Goal: Information Seeking & Learning: Learn about a topic

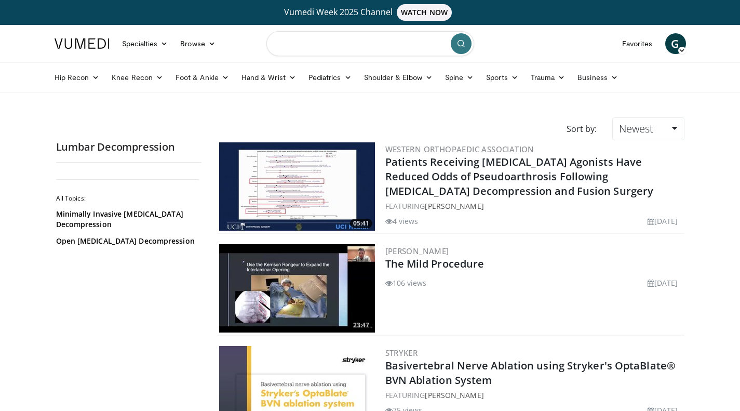
click at [305, 44] on input "Search topics, interventions" at bounding box center [370, 43] width 208 height 25
type input "**********"
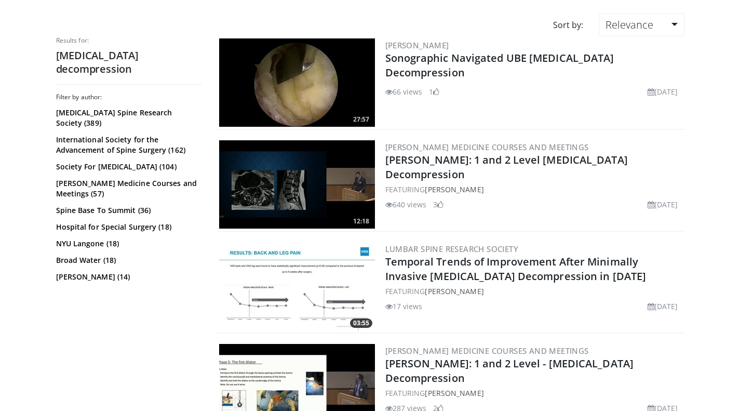
scroll to position [104, 0]
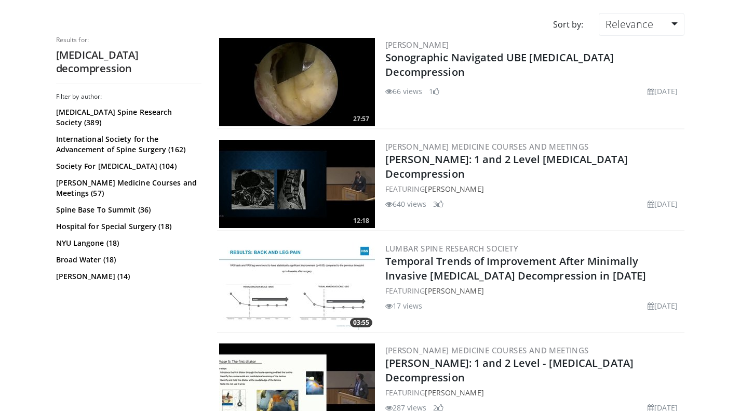
click at [288, 197] on img at bounding box center [297, 184] width 156 height 88
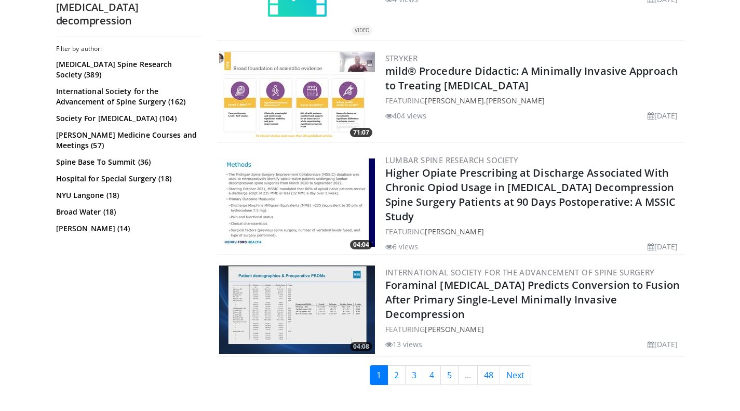
scroll to position [2260, 0]
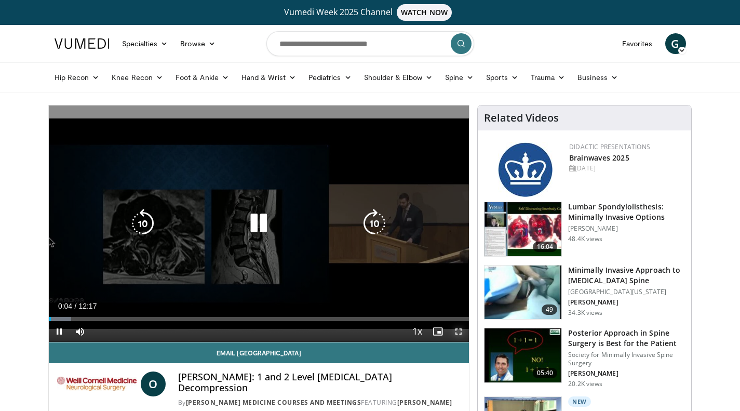
drag, startPoint x: 459, startPoint y: 330, endPoint x: 459, endPoint y: 393, distance: 62.8
click at [459, 330] on span "Video Player" at bounding box center [458, 331] width 21 height 21
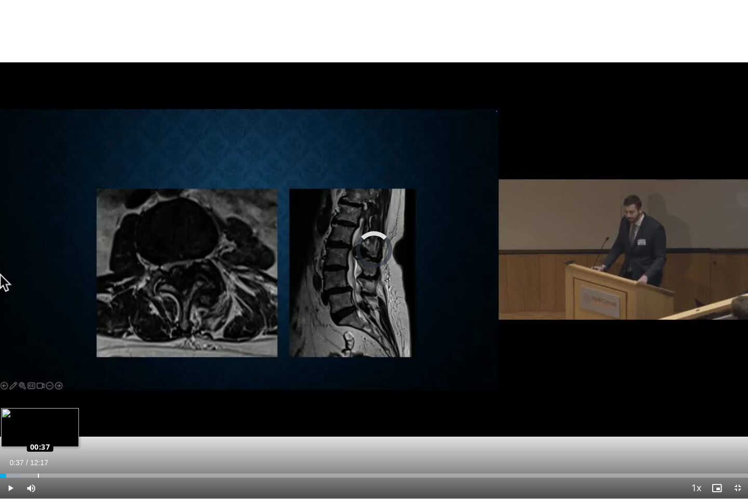
click at [37, 410] on div "Loaded : 2.68% 00:06 00:37" at bounding box center [374, 472] width 748 height 10
click at [54, 410] on div "Loaded : 14.78% 00:43 00:53" at bounding box center [374, 475] width 748 height 4
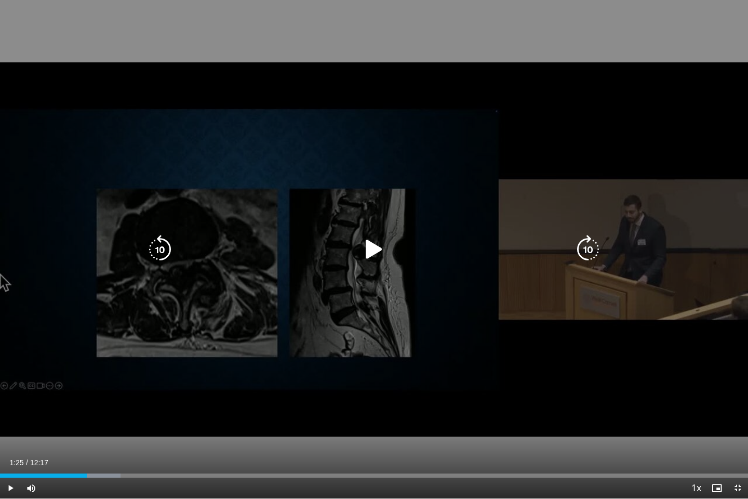
click at [87, 410] on div "Loaded : 16.13% 01:25 01:24" at bounding box center [374, 475] width 748 height 4
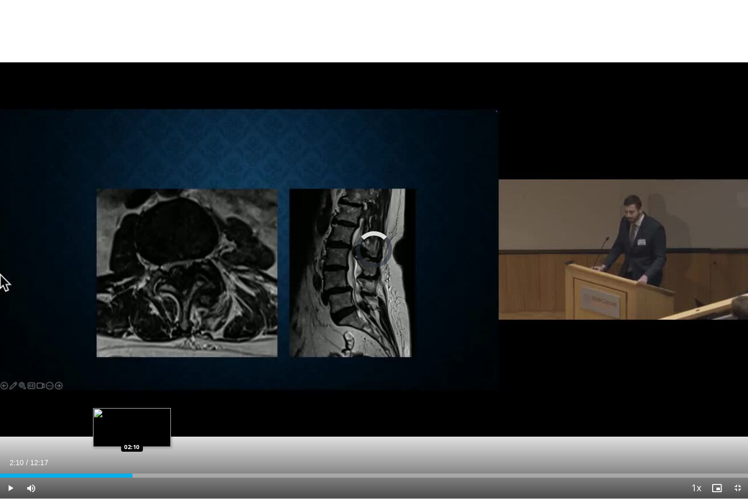
click at [132, 410] on div "Loaded : 17.47% 02:10 02:10" at bounding box center [374, 472] width 748 height 10
click at [185, 410] on div "Loaded : 21.69% 03:02 03:01" at bounding box center [374, 472] width 748 height 10
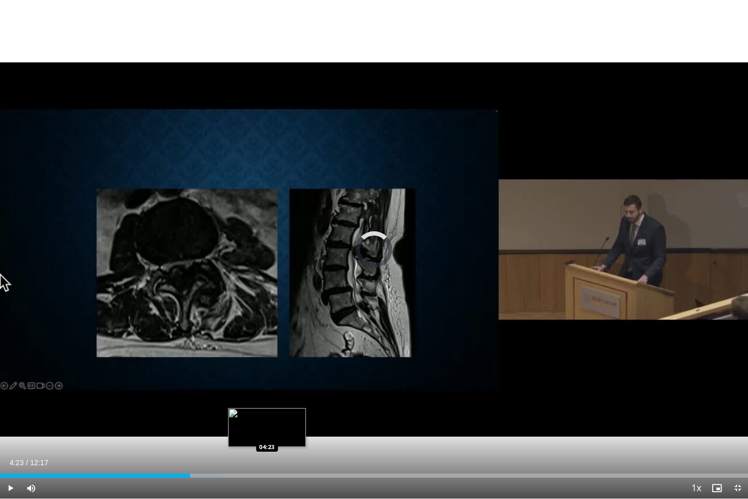
click at [267, 410] on div "Loaded : 29.83% 03:07 04:23" at bounding box center [374, 472] width 748 height 10
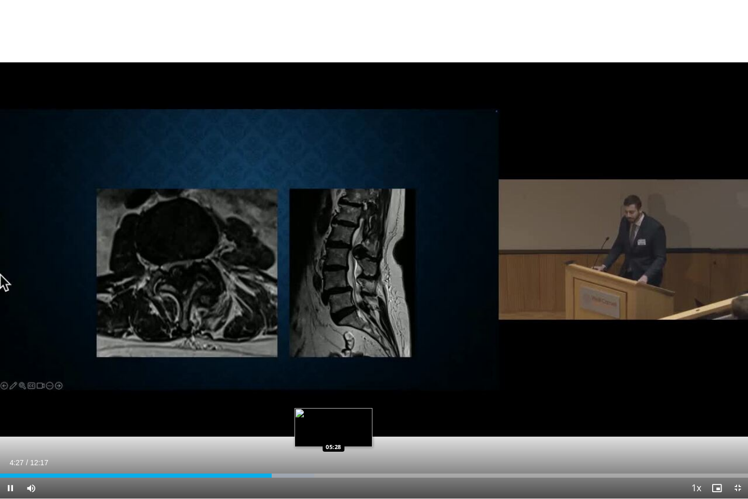
click at [334, 410] on div "Loaded : 42.03% 04:27 05:28" at bounding box center [374, 472] width 748 height 10
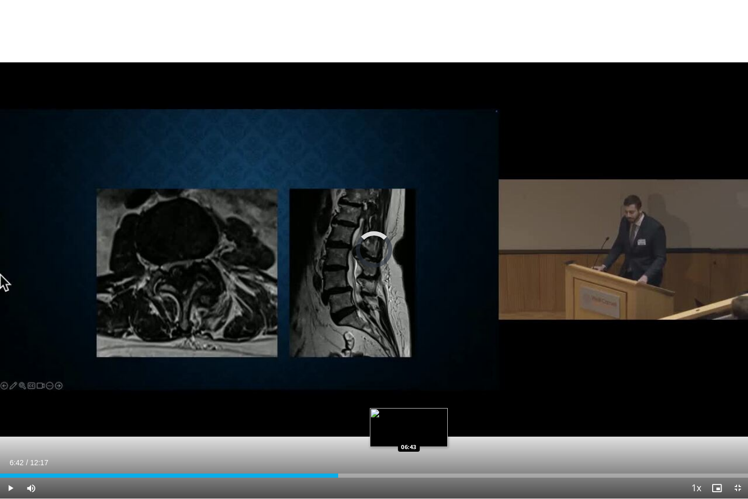
click at [408, 410] on div "Loaded : 0.00% 05:33 06:43" at bounding box center [374, 472] width 748 height 10
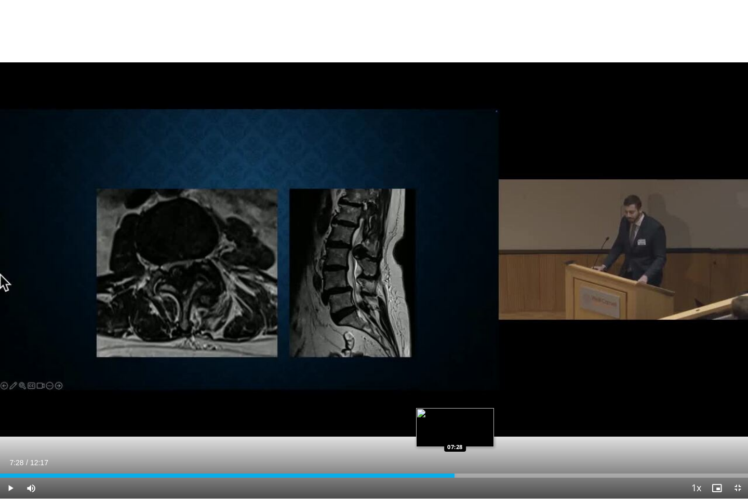
click at [454, 410] on div "Loaded : 61.01% 07:28 07:28" at bounding box center [374, 472] width 748 height 10
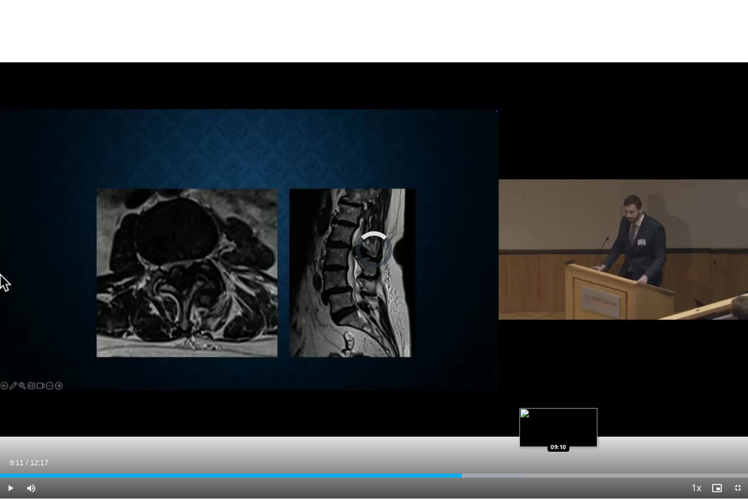
click at [559, 410] on div "Loaded : 69.93% 07:35 09:10" at bounding box center [374, 472] width 748 height 10
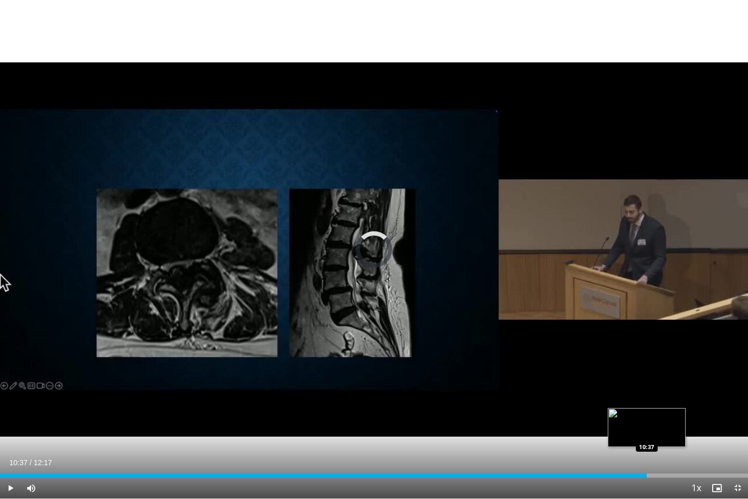
click at [647, 410] on div "Loaded : 78.00% 10:37 10:37" at bounding box center [374, 475] width 748 height 4
